Goal: Information Seeking & Learning: Learn about a topic

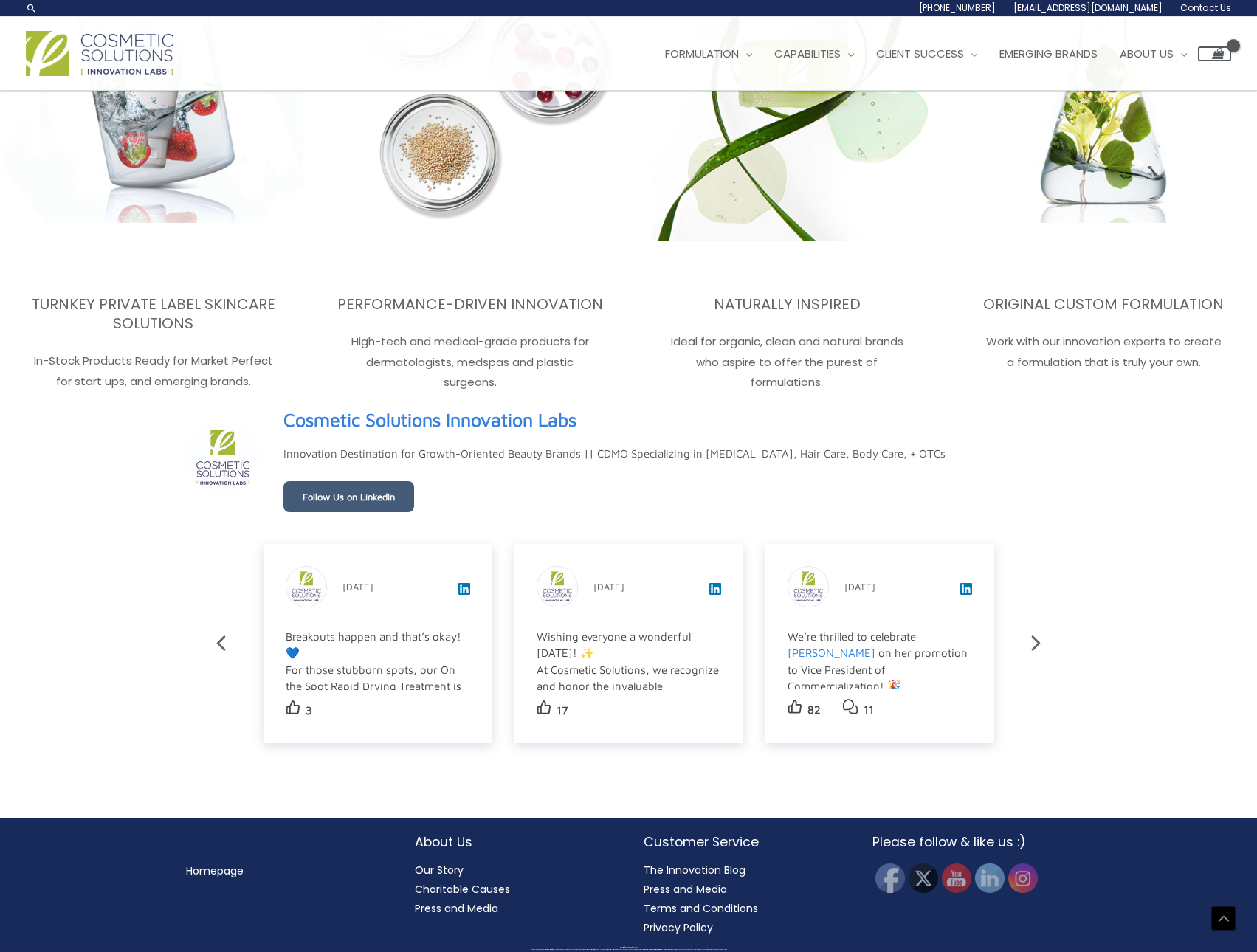
scroll to position [2255, 0]
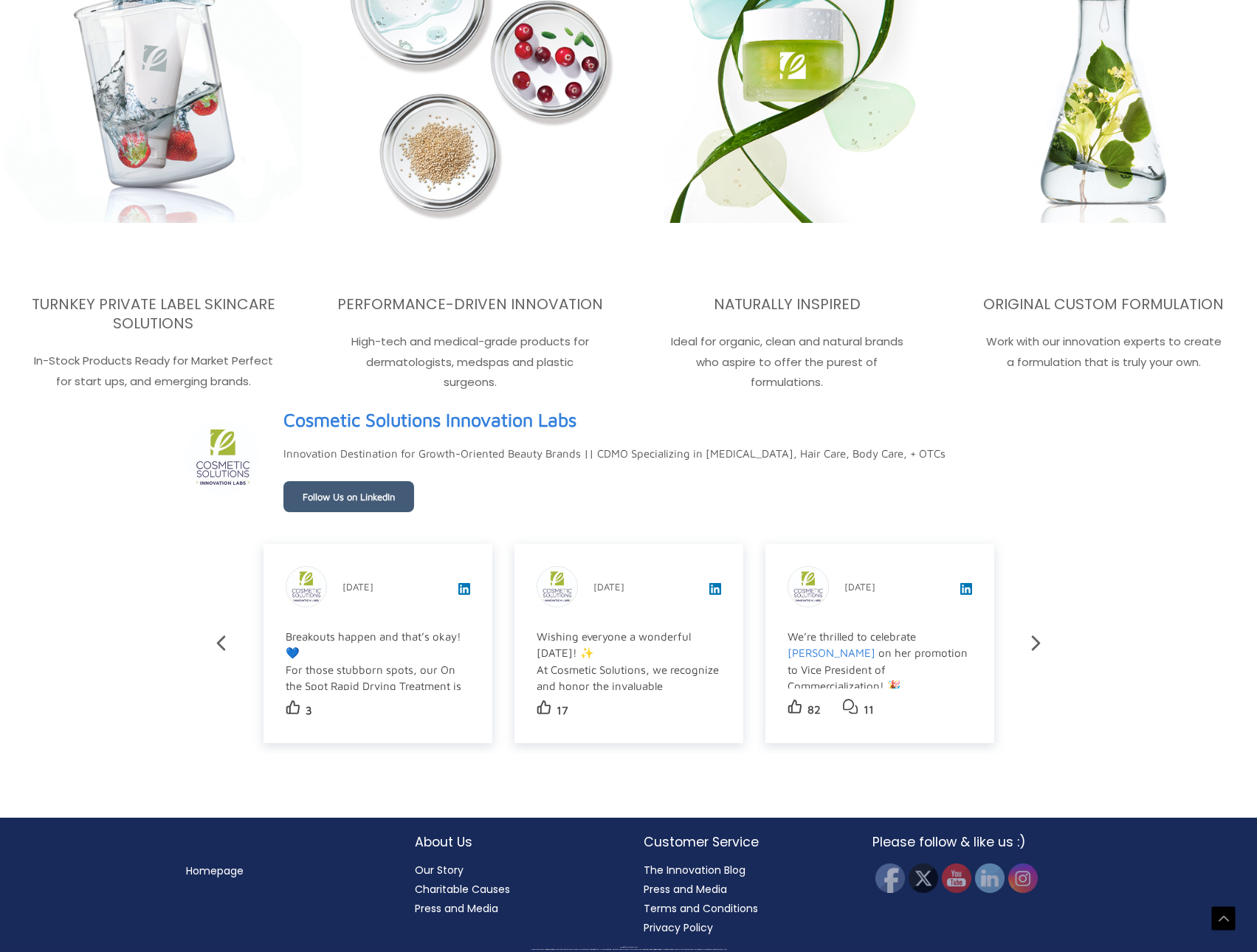
click at [445, 868] on link "Our Story" at bounding box center [440, 870] width 49 height 15
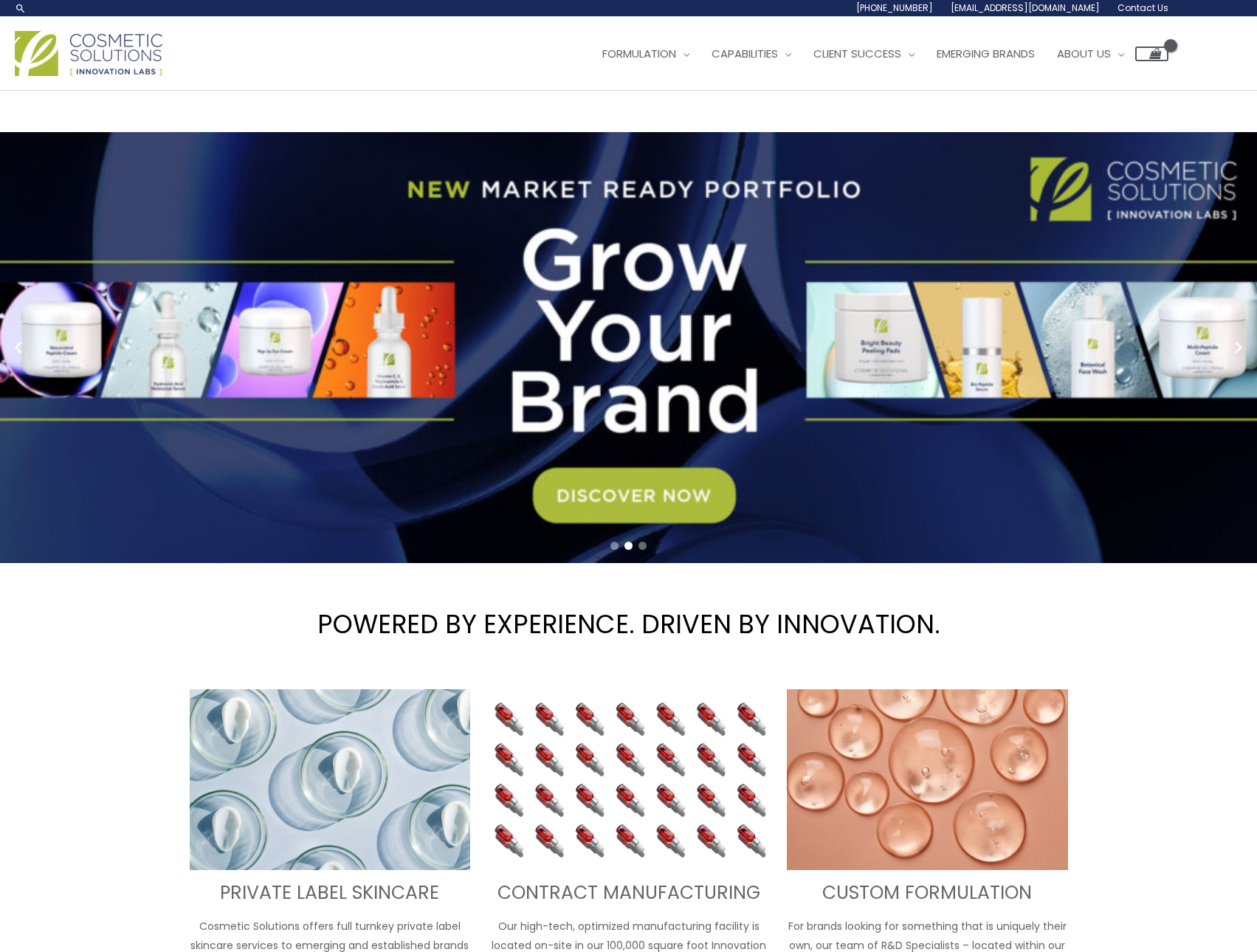
scroll to position [369, 0]
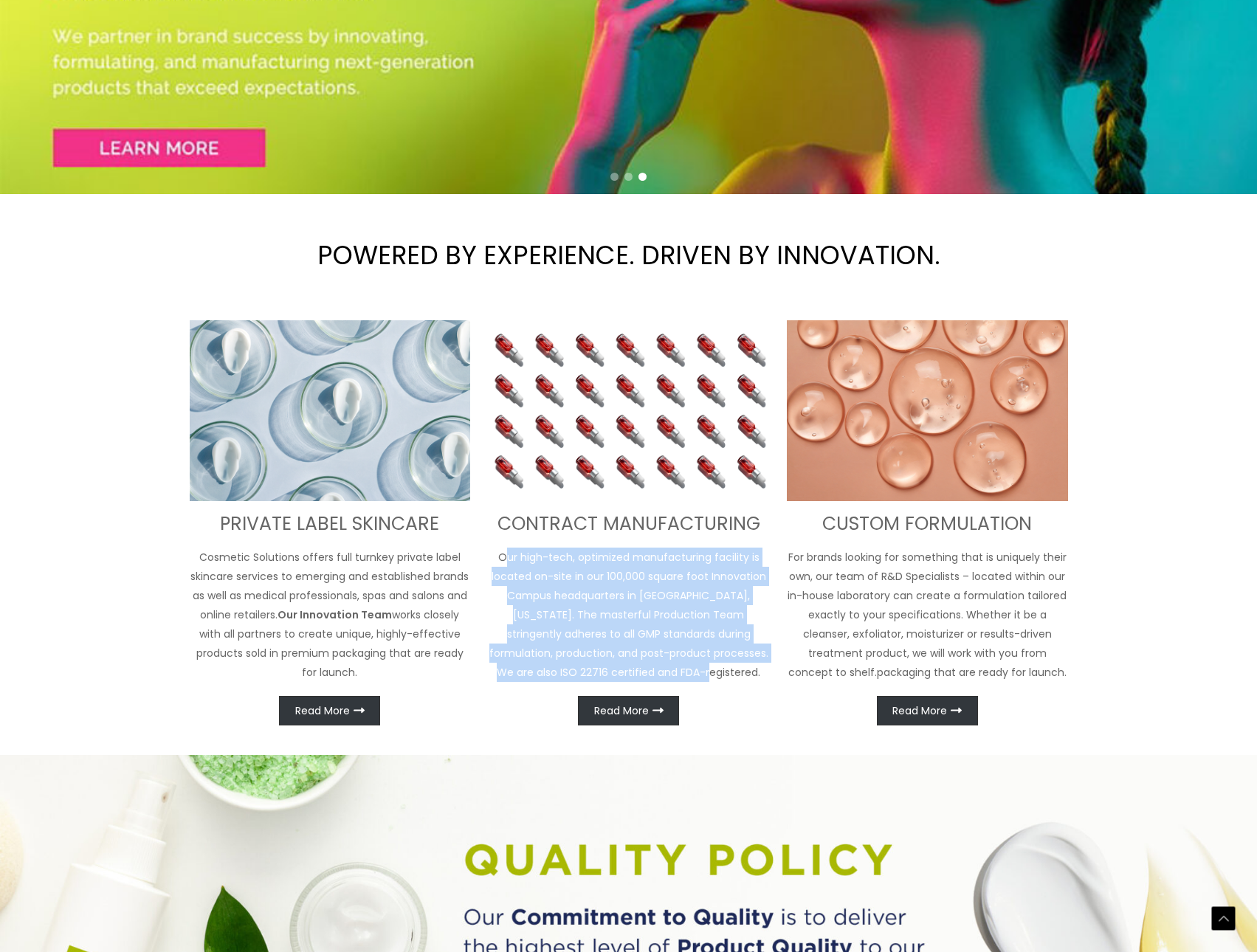
drag, startPoint x: 710, startPoint y: 567, endPoint x: 721, endPoint y: 675, distance: 108.6
click at [721, 675] on p "Our high-tech, optimized manufacturing facility is located on-site in our 100,0…" at bounding box center [628, 614] width 282 height 134
click at [652, 607] on p "Our high-tech, optimized manufacturing facility is located on-site in our 100,0…" at bounding box center [628, 614] width 282 height 134
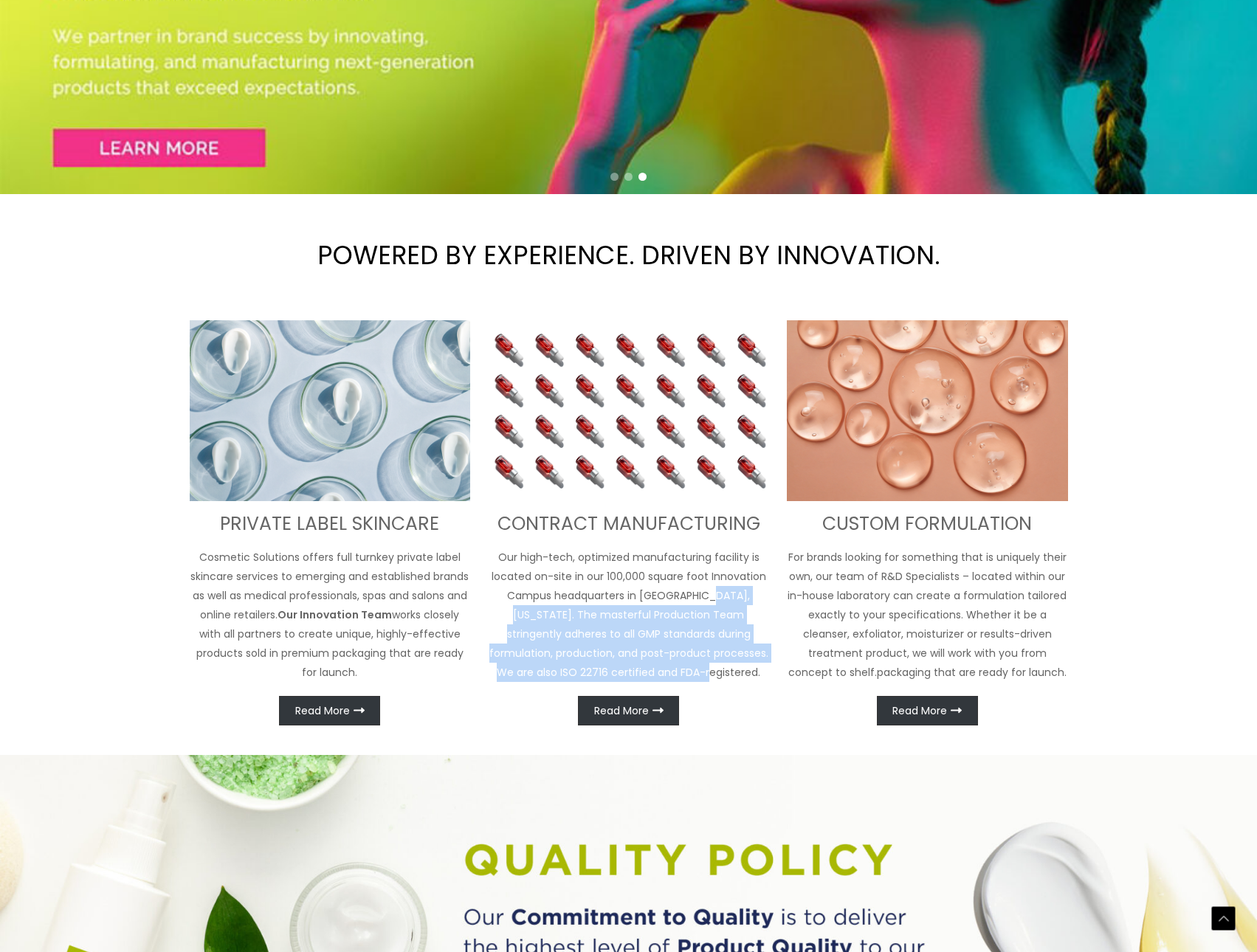
drag, startPoint x: 702, startPoint y: 595, endPoint x: 733, endPoint y: 684, distance: 94.2
click at [716, 668] on p "Our high-tech, optimized manufacturing facility is located on-site in our 100,0…" at bounding box center [628, 614] width 282 height 134
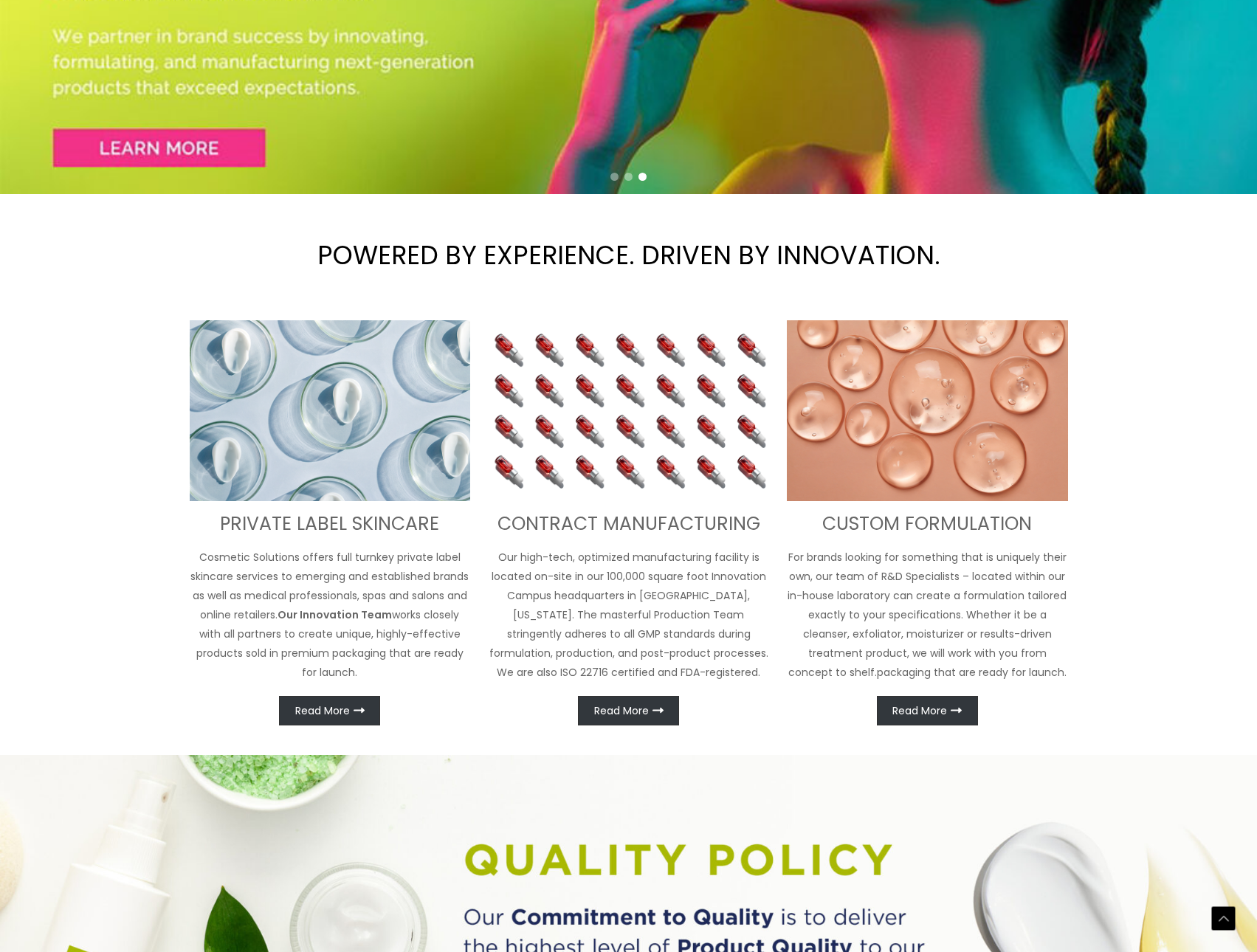
click at [739, 690] on div "CONTRACT MANUFACTURING Our high-tech, optimized manufacturing facility is locat…" at bounding box center [628, 522] width 282 height 405
